Goal: Information Seeking & Learning: Learn about a topic

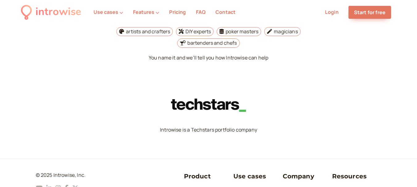
scroll to position [2324, 0]
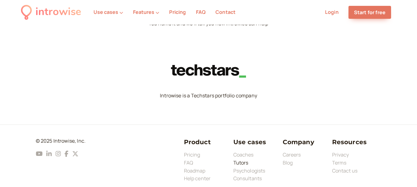
click at [240, 160] on link "Tutors" at bounding box center [240, 163] width 15 height 7
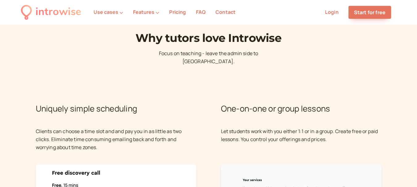
scroll to position [219, 0]
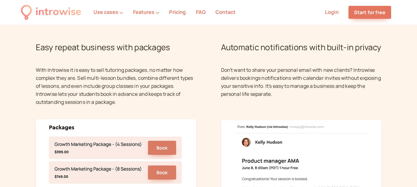
click at [308, 107] on div "Automatic notifications with built-in privacy Don't want to share your personal…" at bounding box center [301, 116] width 161 height 151
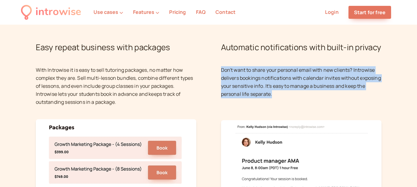
click at [308, 107] on div "Automatic notifications with built-in privacy Don't want to share your personal…" at bounding box center [301, 116] width 161 height 151
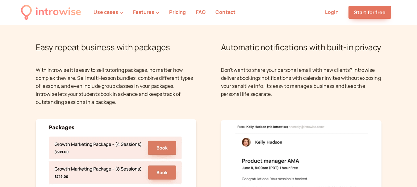
click at [308, 107] on div "Automatic notifications with built-in privacy Don't want to share your personal…" at bounding box center [301, 116] width 161 height 151
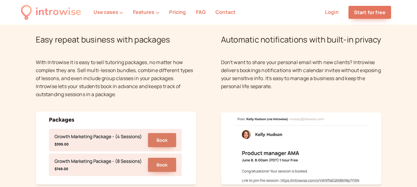
scroll to position [449, 0]
click at [308, 106] on div "Automatic notifications with built-in privacy Don't want to share your personal…" at bounding box center [301, 108] width 161 height 151
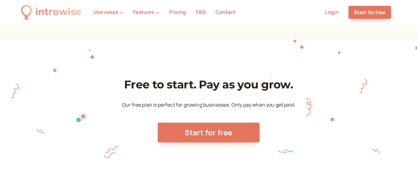
scroll to position [1165, 0]
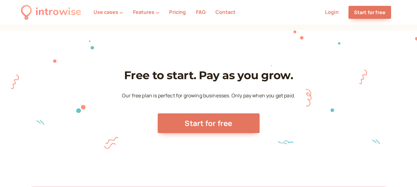
click at [182, 11] on link "Pricing" at bounding box center [177, 12] width 17 height 7
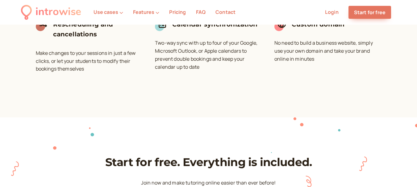
scroll to position [2072, 0]
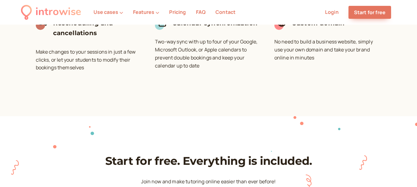
click at [178, 11] on link "Pricing" at bounding box center [177, 12] width 17 height 7
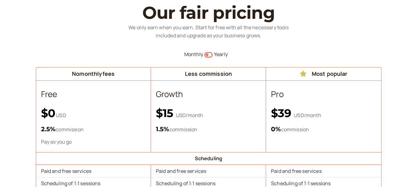
scroll to position [36, 0]
click at [210, 56] on icon "Switch to yearly" at bounding box center [208, 55] width 8 height 7
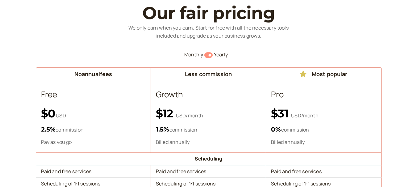
click at [210, 56] on icon "Switch to monthly" at bounding box center [208, 55] width 8 height 7
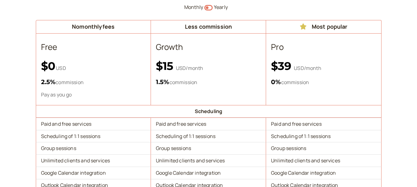
scroll to position [49, 0]
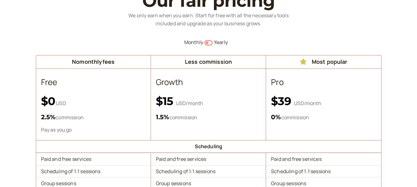
click at [211, 42] on icon "Switch to yearly" at bounding box center [208, 42] width 8 height 7
click at [211, 42] on icon "Switch to monthly" at bounding box center [208, 42] width 8 height 7
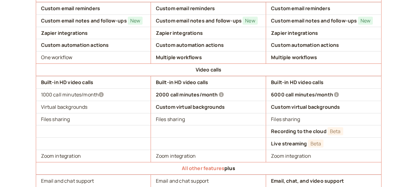
scroll to position [583, 0]
click at [103, 95] on icon at bounding box center [101, 94] width 5 height 5
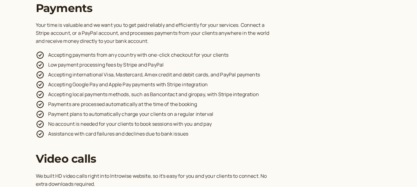
scroll to position [1291, 0]
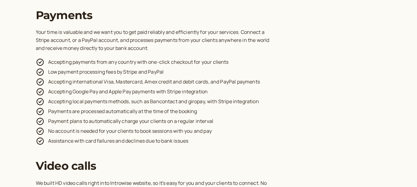
scroll to position [1301, 0]
